Goal: Task Accomplishment & Management: Use online tool/utility

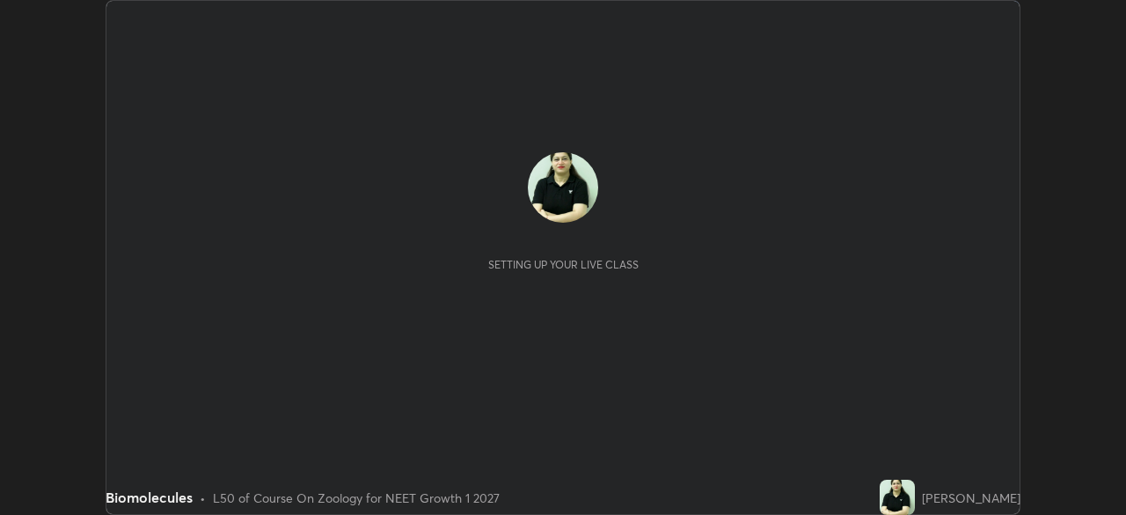
scroll to position [515, 1125]
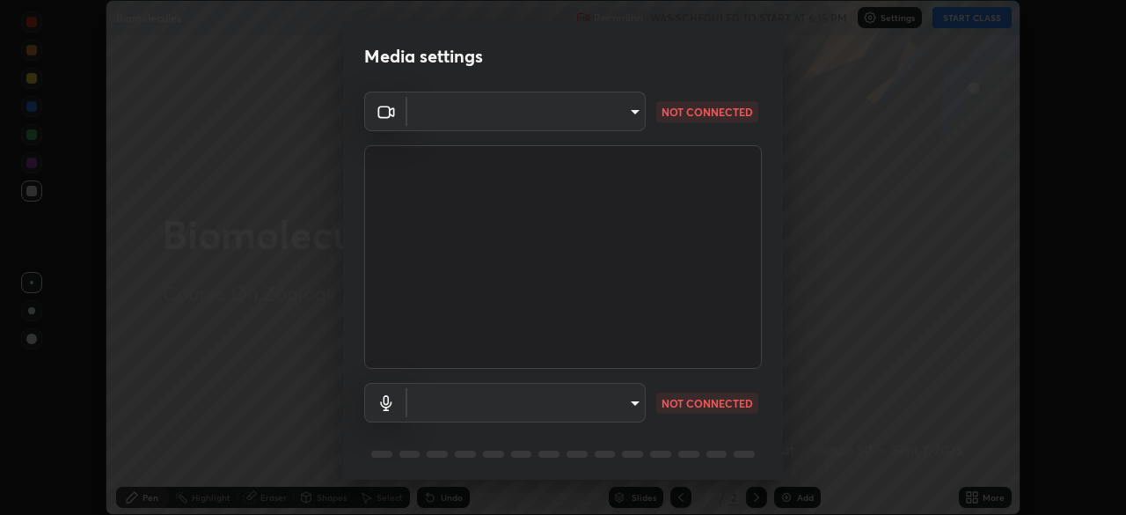
type input "30251ce0796c2ee0dc5d2d3dd8c2e2a63244bb54eceb0ee1850135d5fd661110"
type input "124c78c221627933d2c50a39b91ddd266d1070ffba9e3ebedd1e58af8de33bc5"
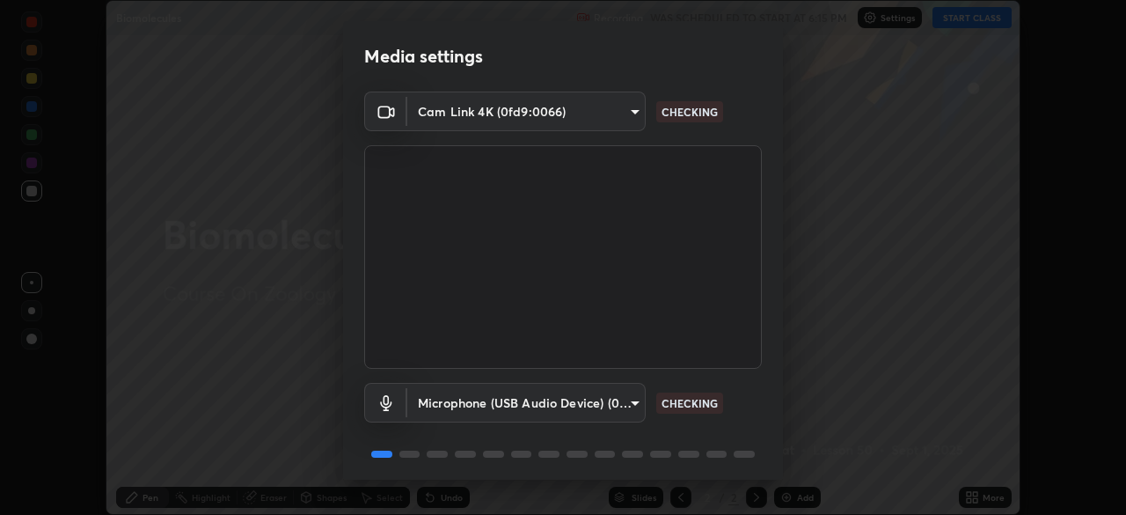
scroll to position [62, 0]
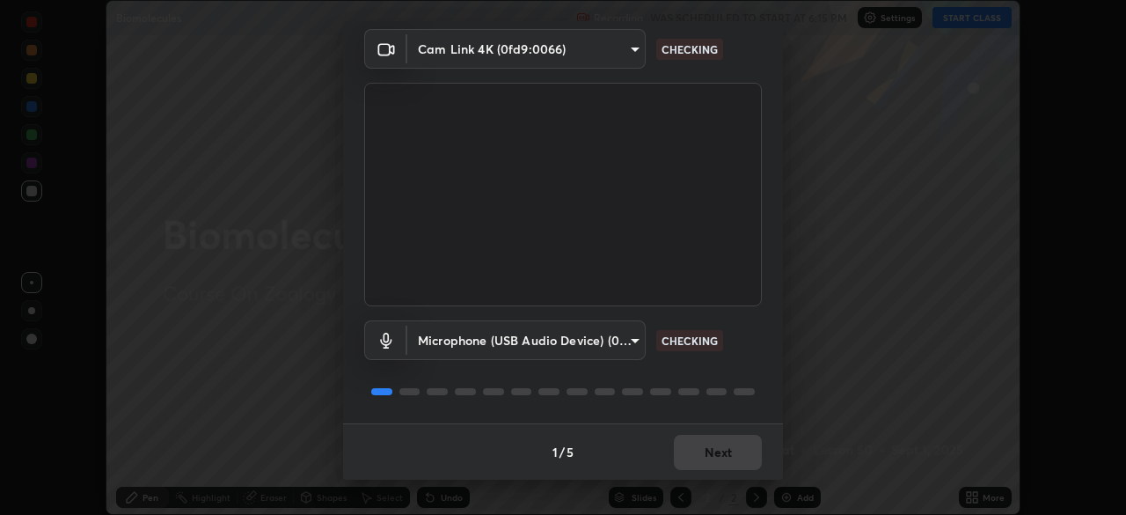
click at [714, 450] on div "1 / 5 Next" at bounding box center [563, 451] width 440 height 56
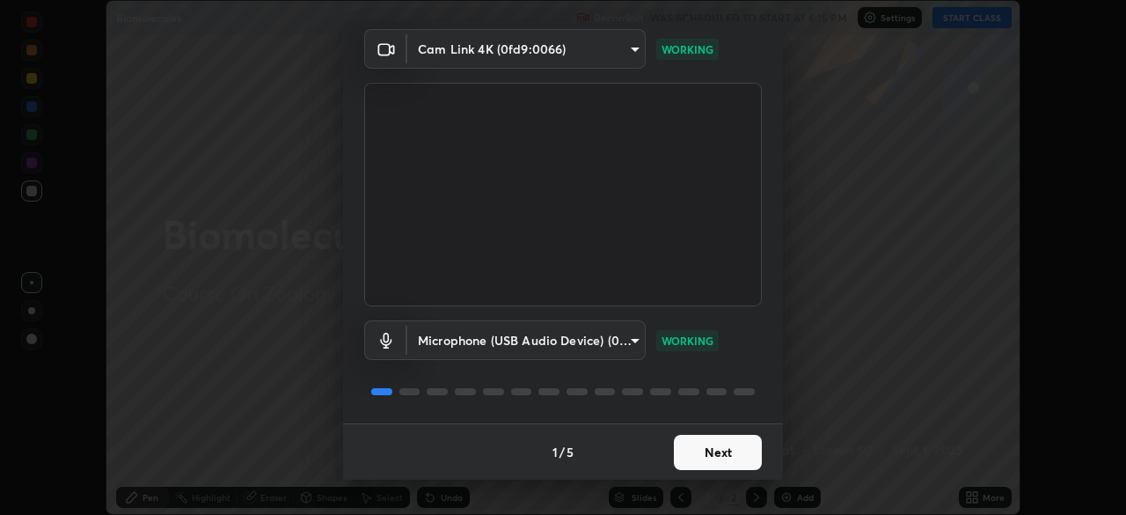
click at [736, 456] on button "Next" at bounding box center [718, 451] width 88 height 35
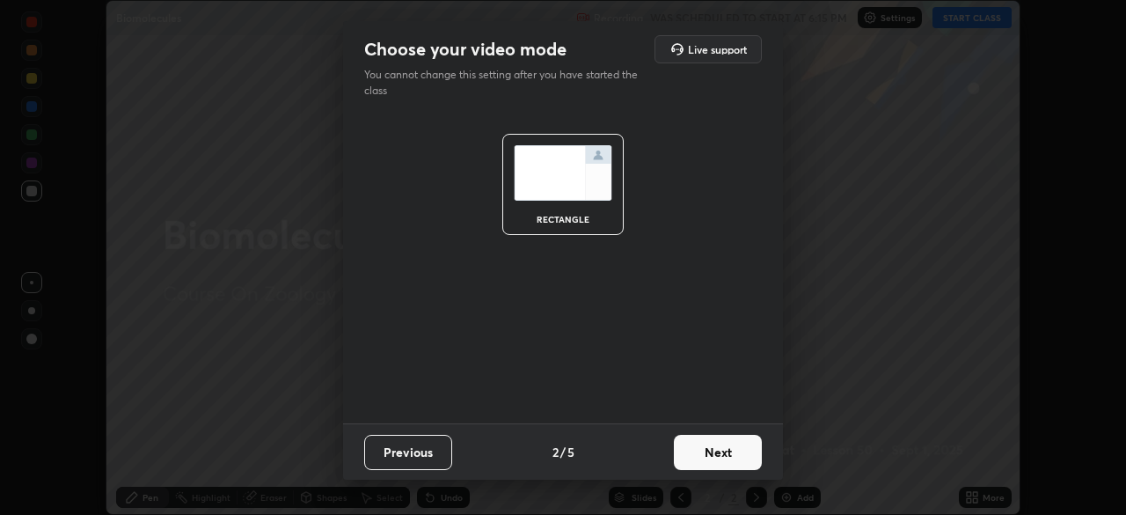
click at [740, 456] on button "Next" at bounding box center [718, 451] width 88 height 35
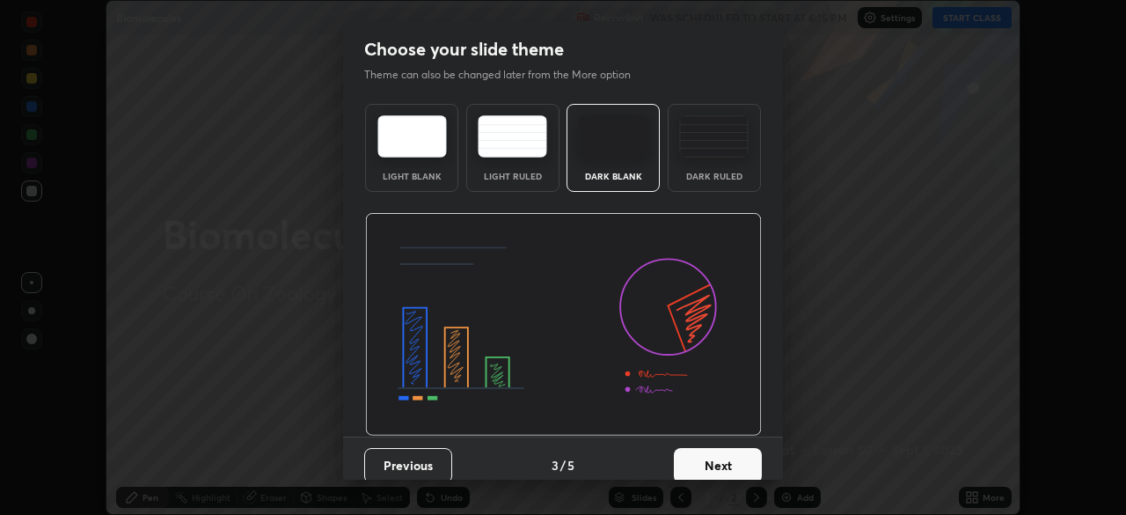
click at [712, 142] on img at bounding box center [713, 136] width 69 height 42
click at [719, 467] on button "Next" at bounding box center [718, 465] width 88 height 35
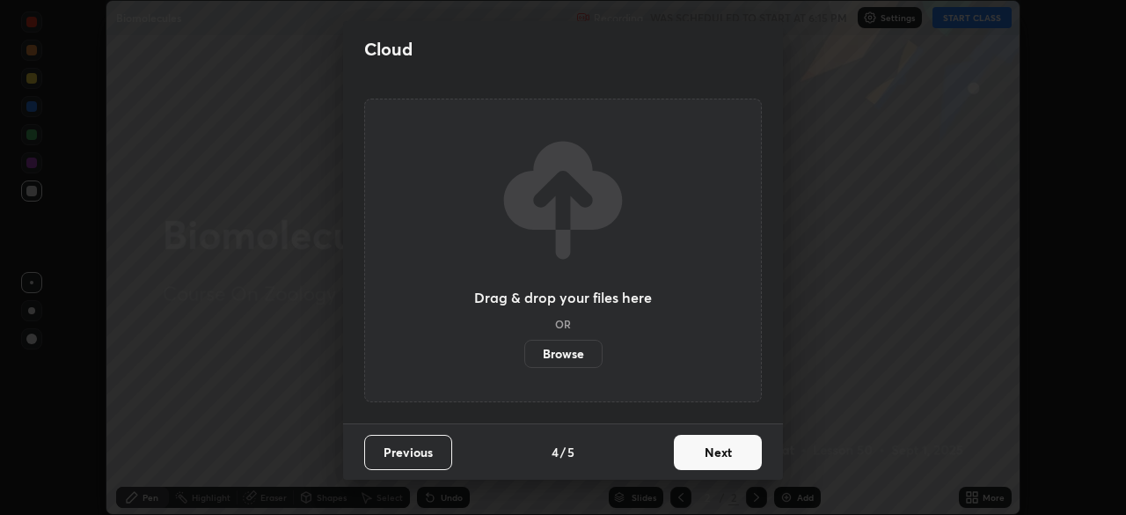
click at [726, 451] on button "Next" at bounding box center [718, 451] width 88 height 35
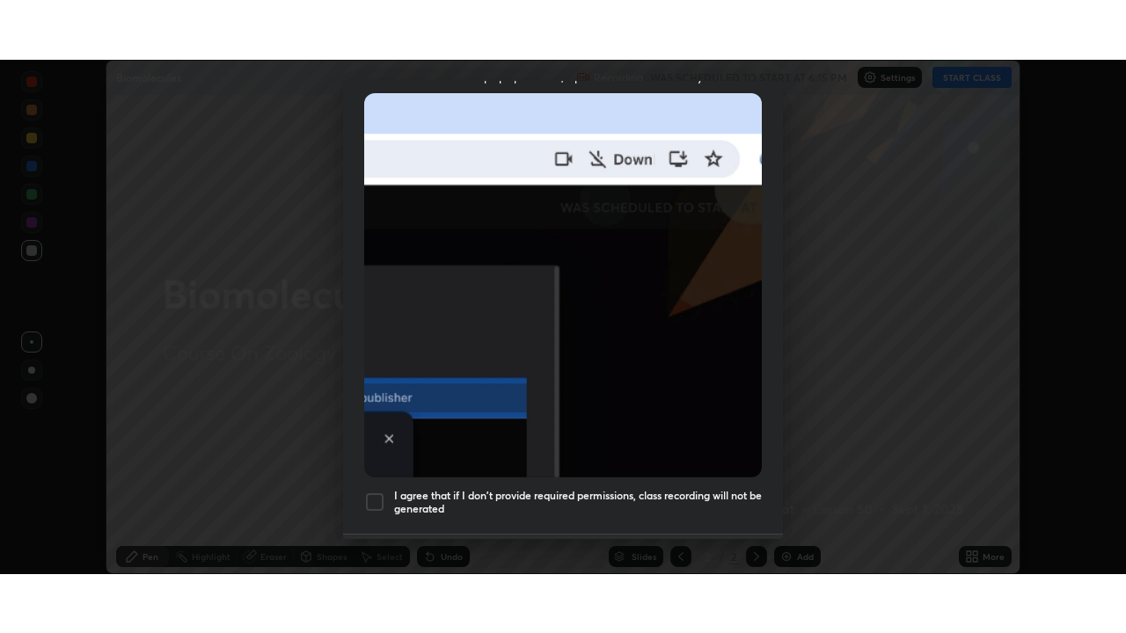
scroll to position [421, 0]
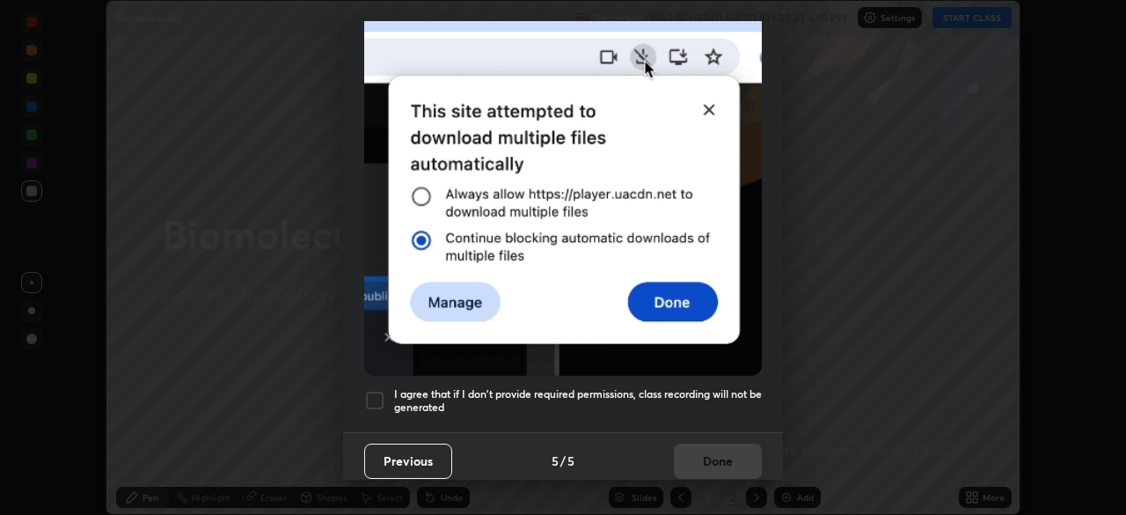
click at [383, 401] on div at bounding box center [374, 400] width 21 height 21
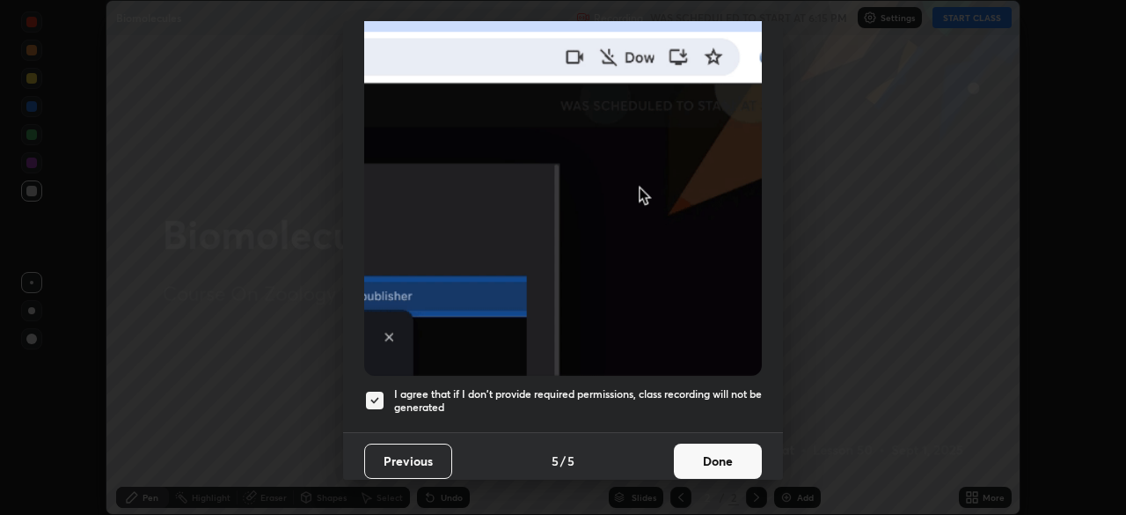
click at [727, 452] on button "Done" at bounding box center [718, 460] width 88 height 35
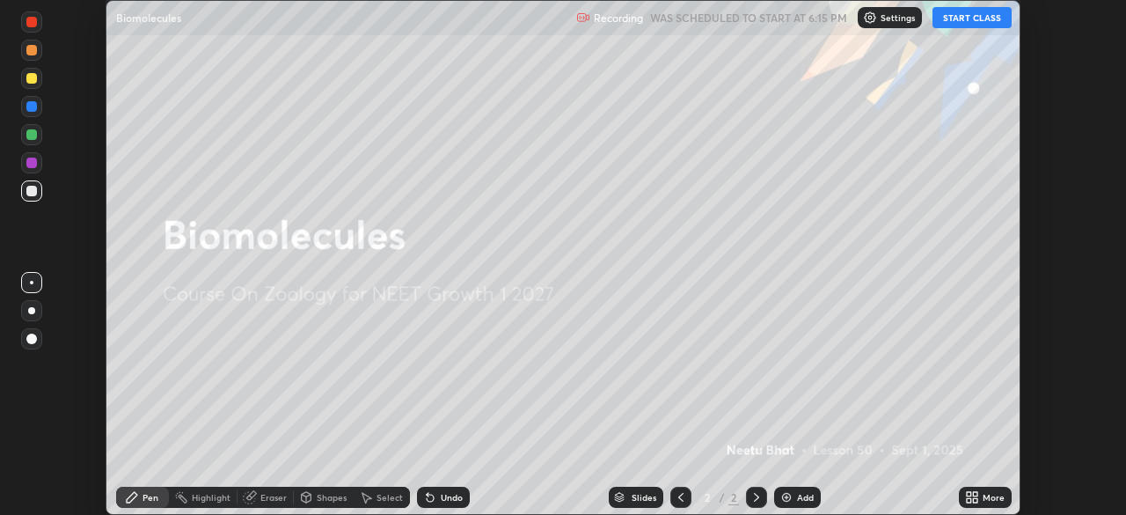
click at [961, 18] on button "START CLASS" at bounding box center [971, 17] width 79 height 21
click at [975, 498] on icon at bounding box center [975, 500] width 4 height 4
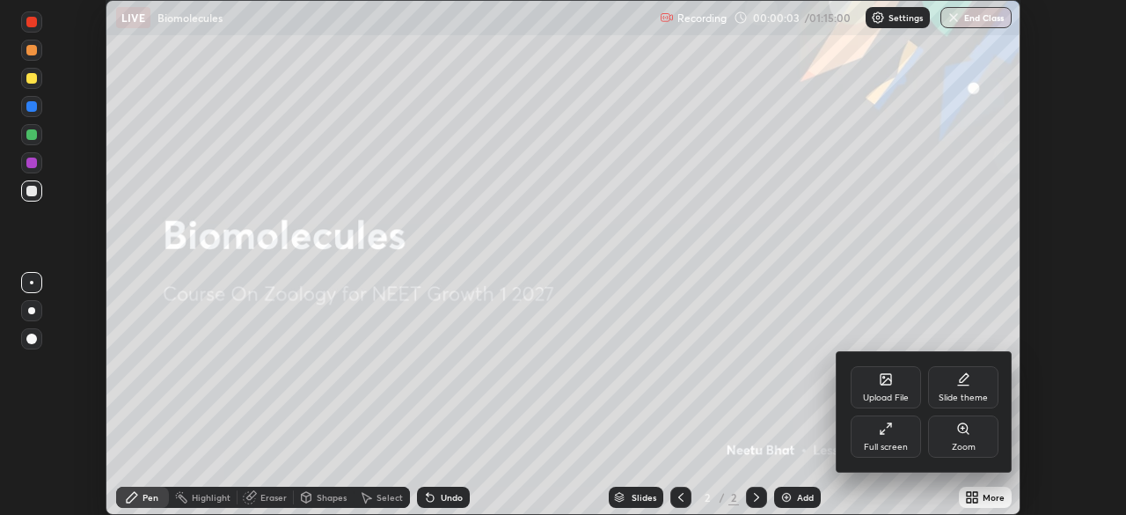
click at [894, 431] on div "Full screen" at bounding box center [886, 436] width 70 height 42
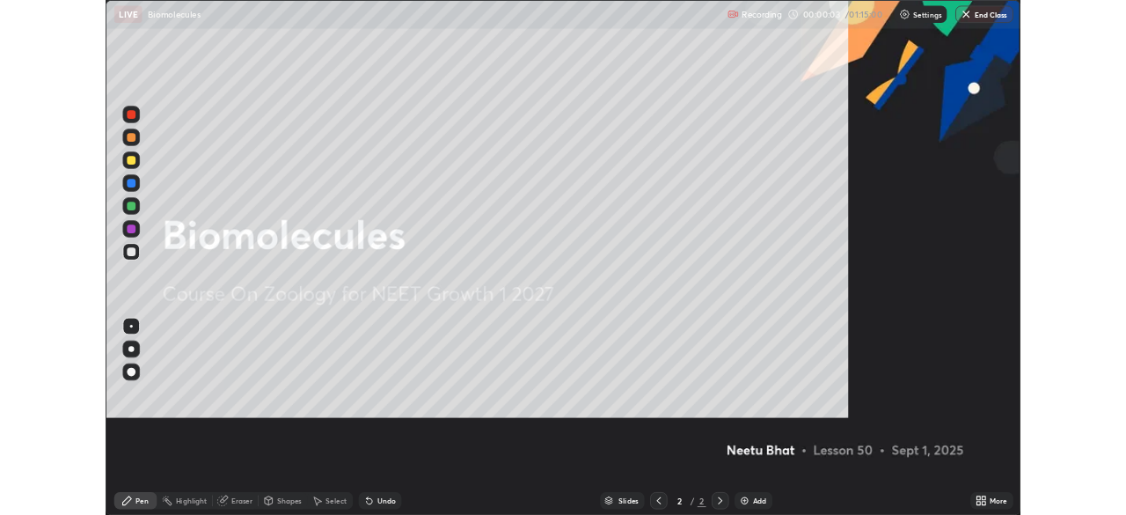
scroll to position [633, 1126]
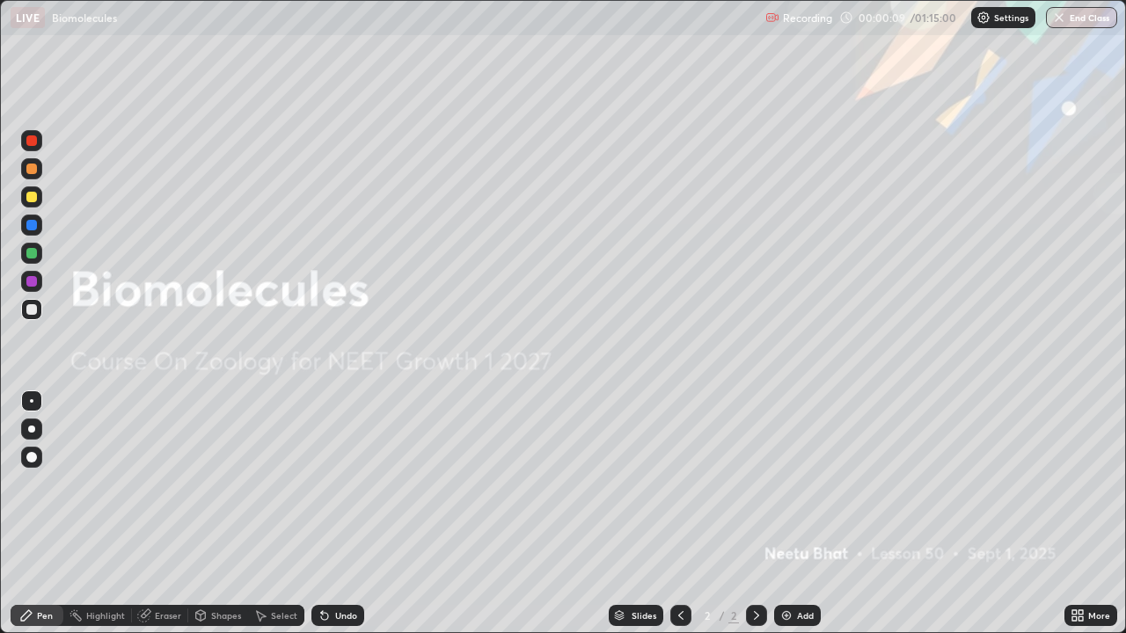
click at [1078, 514] on icon at bounding box center [1080, 619] width 4 height 4
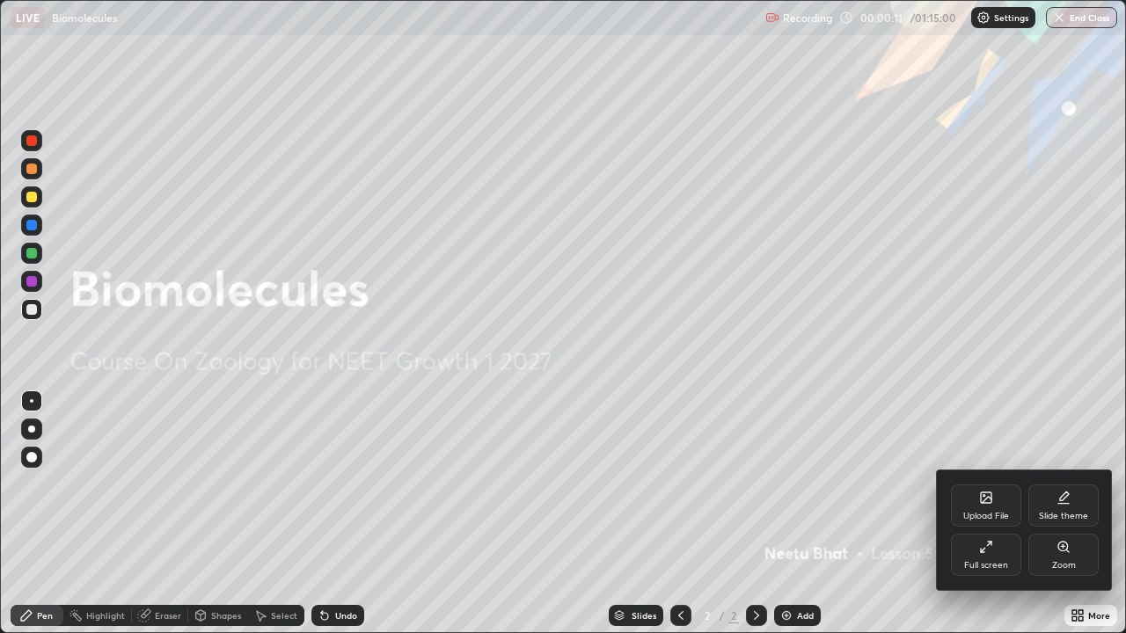
click at [980, 514] on div "Full screen" at bounding box center [986, 565] width 44 height 9
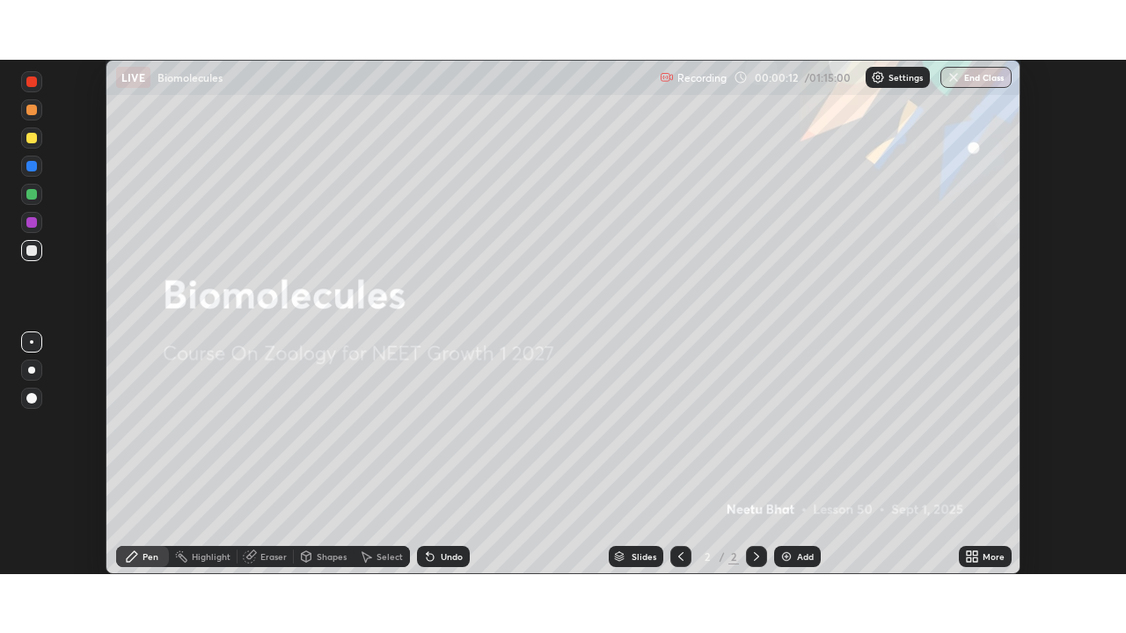
scroll to position [87440, 86828]
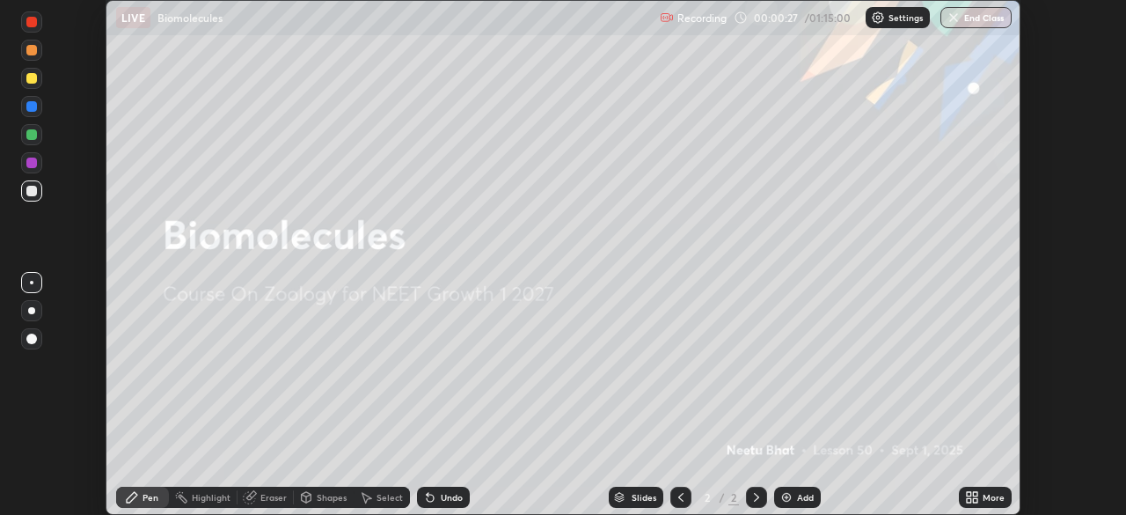
click at [973, 502] on icon at bounding box center [975, 500] width 4 height 4
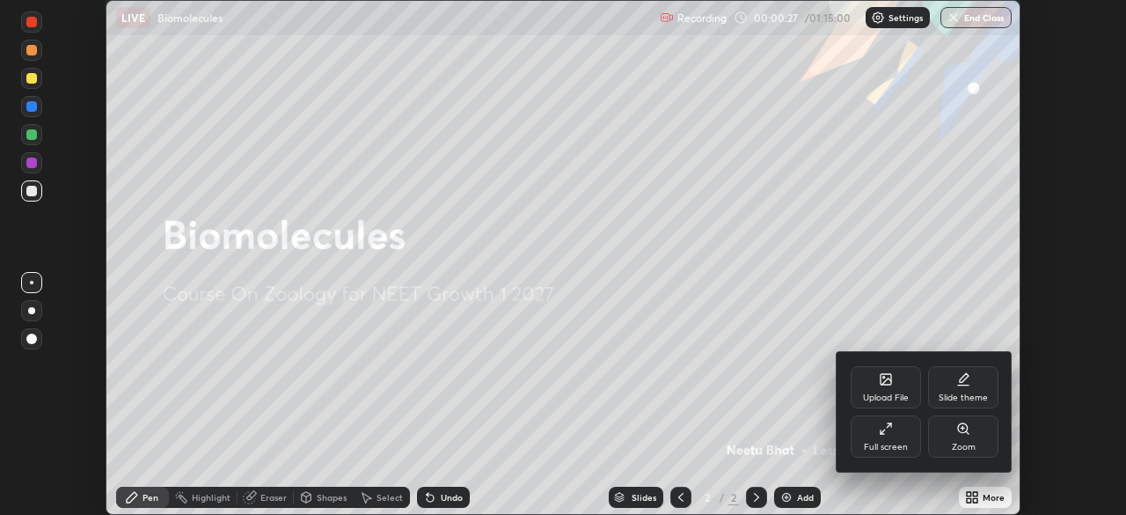
click at [889, 436] on div "Full screen" at bounding box center [886, 436] width 70 height 42
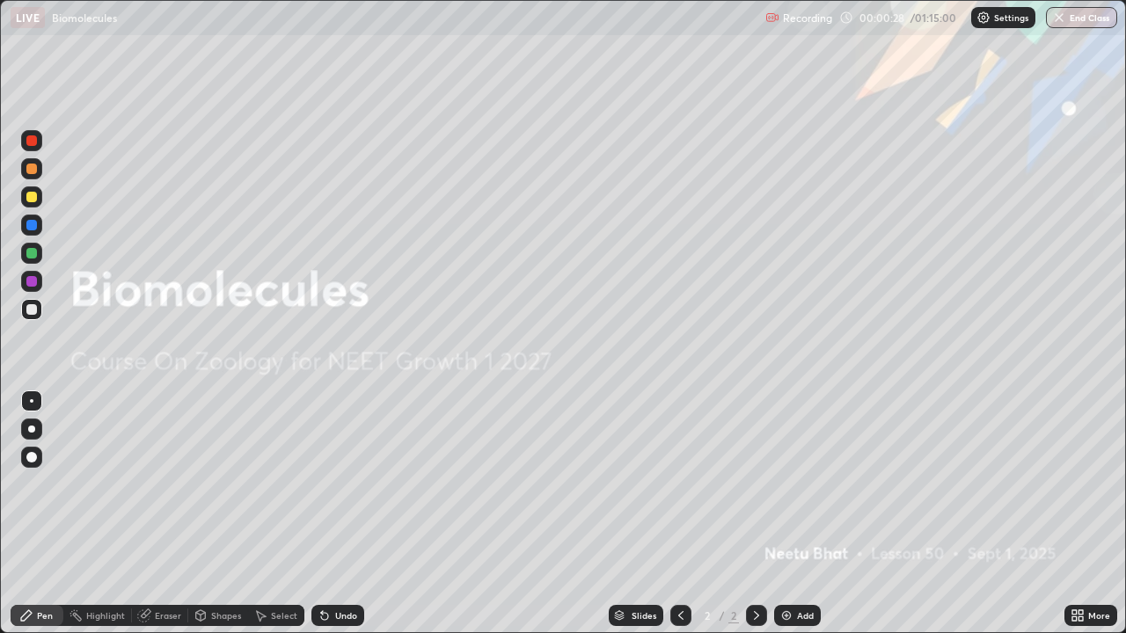
scroll to position [633, 1126]
click at [1073, 19] on button "End Class" at bounding box center [1081, 17] width 71 height 21
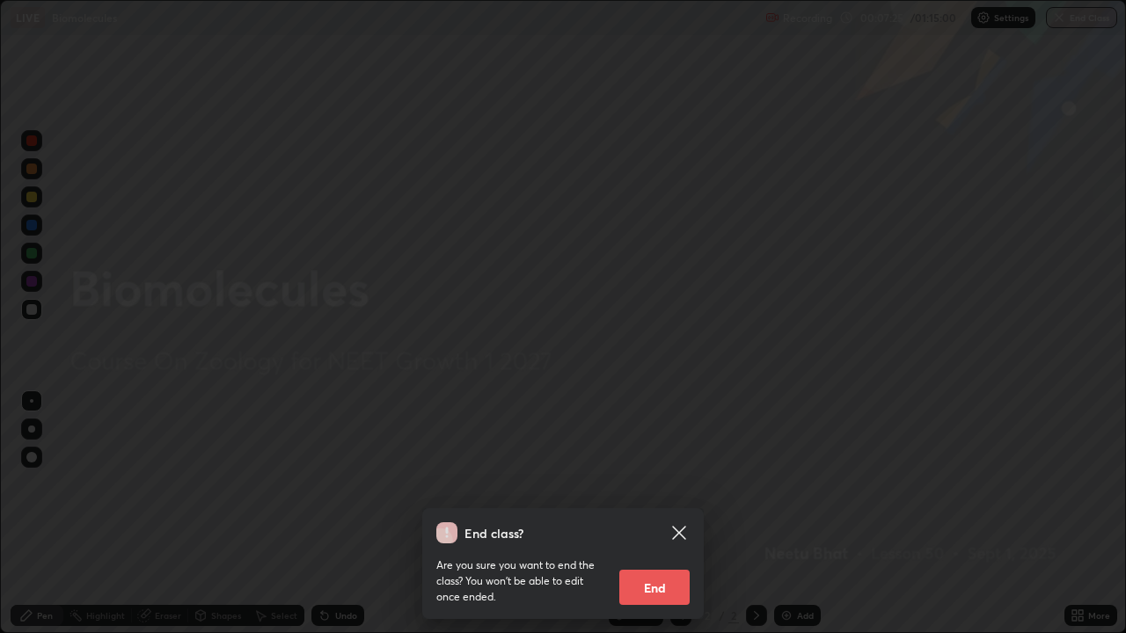
click at [675, 514] on button "End" at bounding box center [654, 587] width 70 height 35
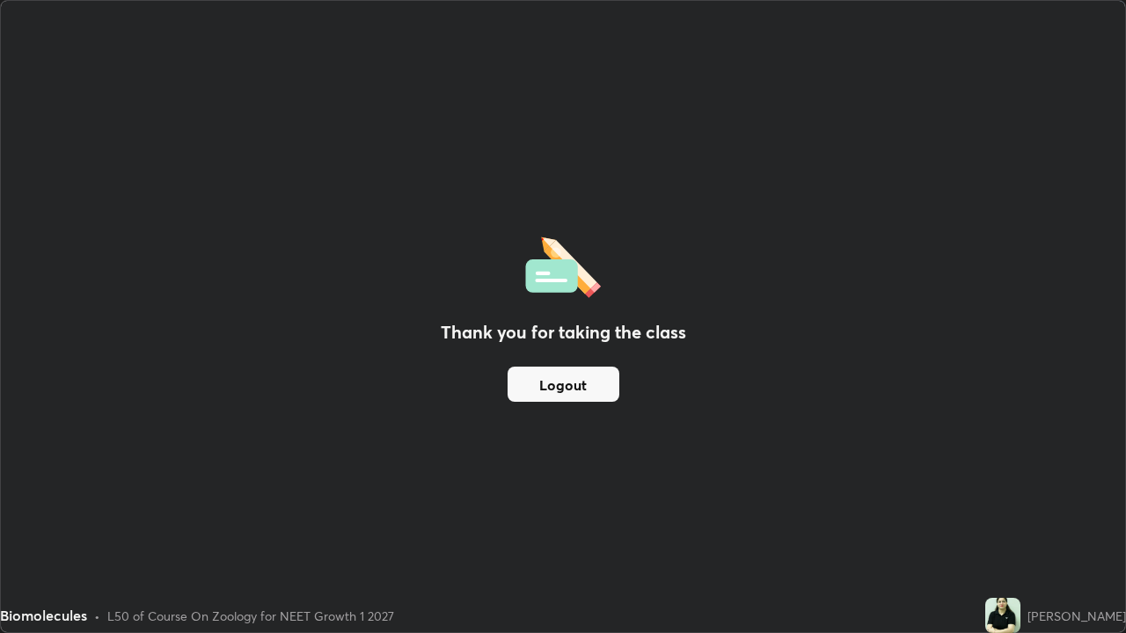
click at [300, 468] on div "Thank you for taking the class Logout" at bounding box center [563, 317] width 1124 height 632
click at [319, 484] on div "Thank you for taking the class Logout" at bounding box center [563, 317] width 1124 height 632
